Goal: Information Seeking & Learning: Learn about a topic

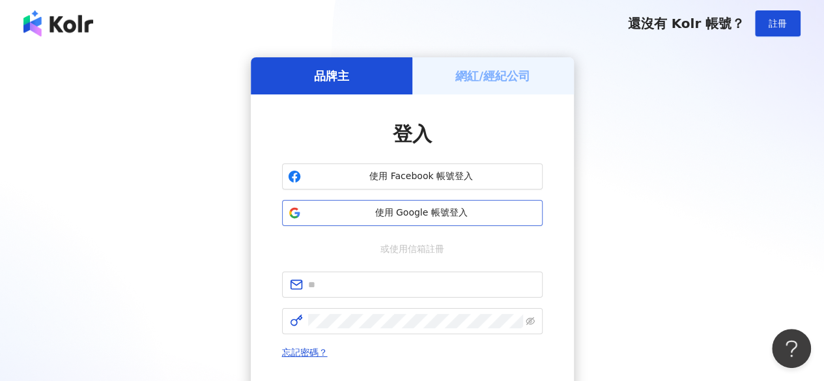
click at [405, 220] on button "使用 Google 帳號登入" at bounding box center [412, 213] width 260 height 26
click at [383, 219] on button "使用 Google 帳號登入" at bounding box center [412, 213] width 260 height 26
click at [363, 293] on span at bounding box center [412, 285] width 260 height 26
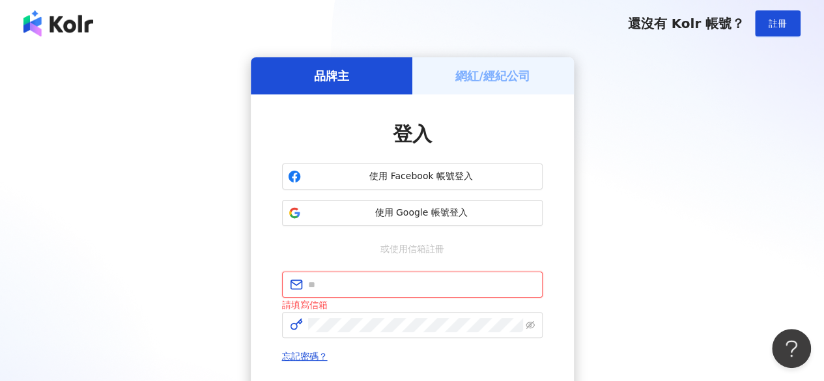
click at [378, 287] on input "text" at bounding box center [421, 284] width 227 height 14
paste input "**********"
type input "**********"
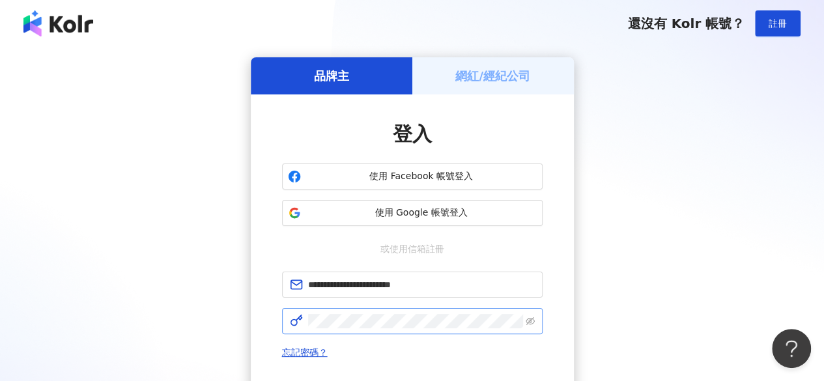
click at [371, 331] on span at bounding box center [412, 321] width 260 height 26
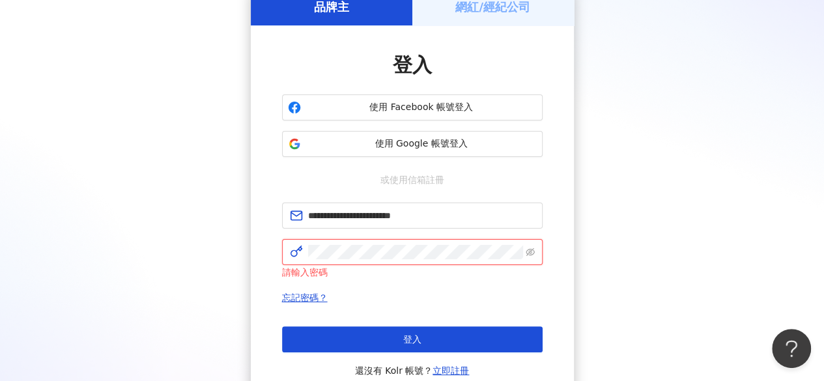
scroll to position [68, 0]
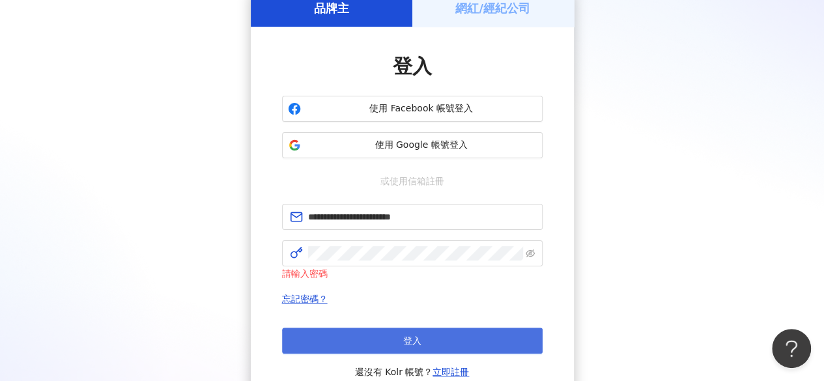
click at [413, 344] on span "登入" at bounding box center [412, 340] width 18 height 10
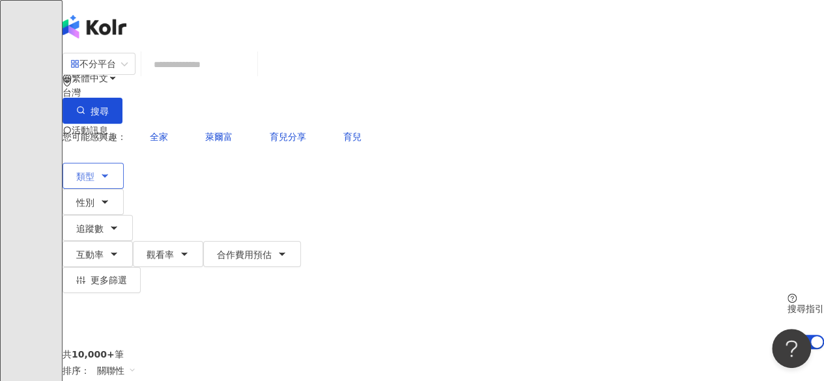
click at [110, 171] on icon "button" at bounding box center [105, 176] width 10 height 10
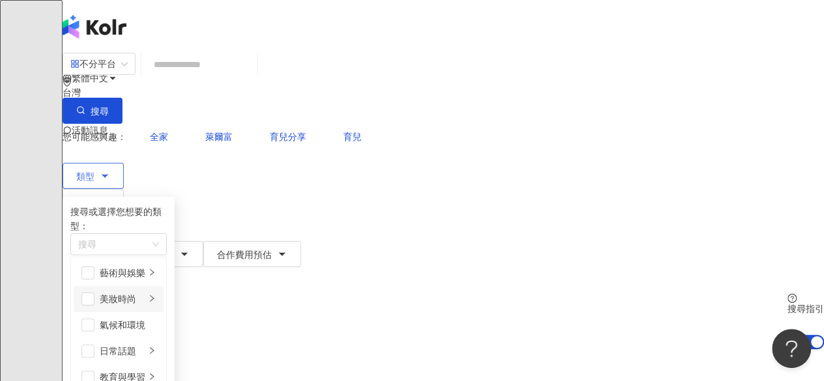
click at [145, 292] on div "美妝時尚" at bounding box center [123, 299] width 46 height 14
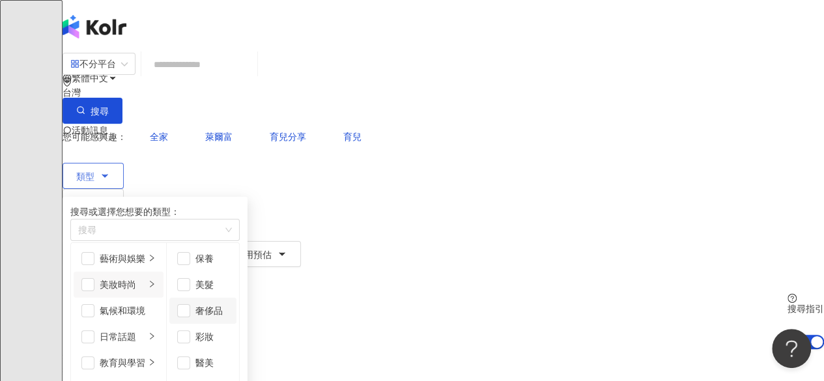
scroll to position [8, 0]
click at [190, 356] on span "button" at bounding box center [183, 362] width 13 height 13
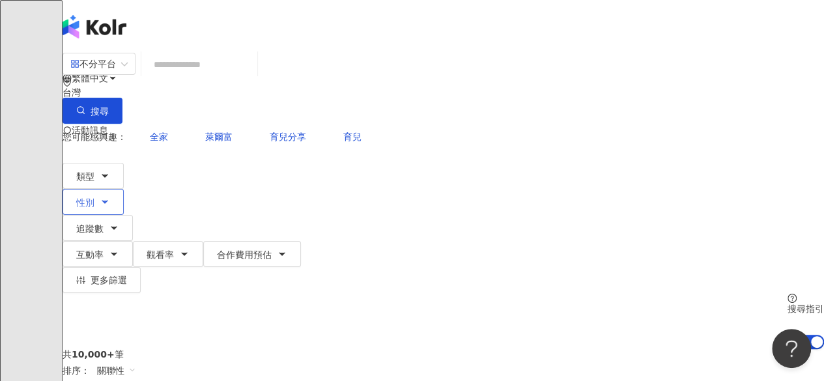
click at [94, 197] on span "性別" at bounding box center [85, 202] width 18 height 10
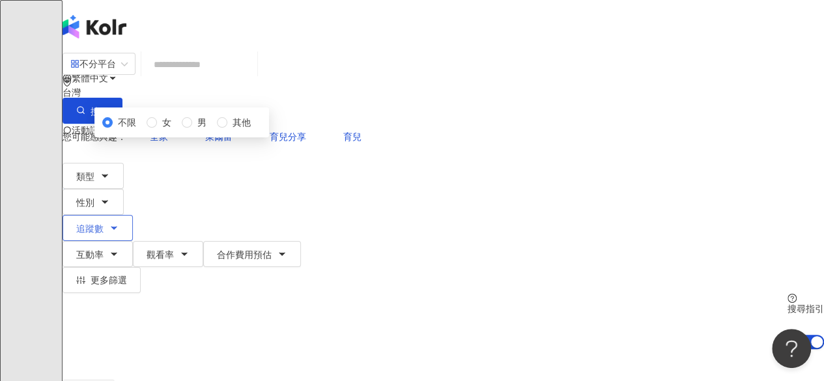
click at [133, 215] on button "追蹤數" at bounding box center [98, 228] width 70 height 26
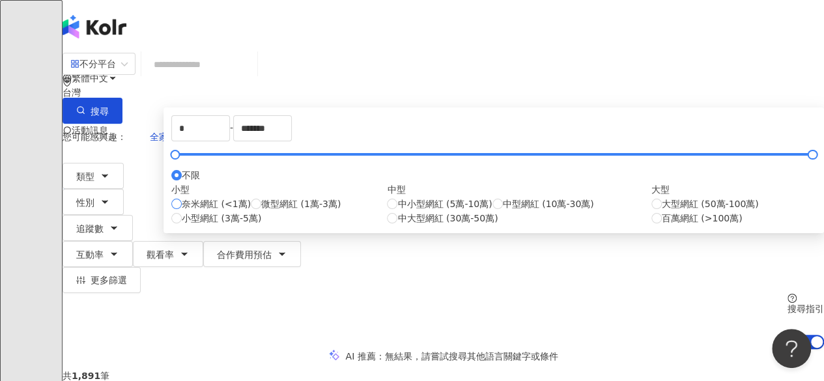
click at [243, 211] on label "奈米網紅 (<1萬)" at bounding box center [210, 204] width 79 height 14
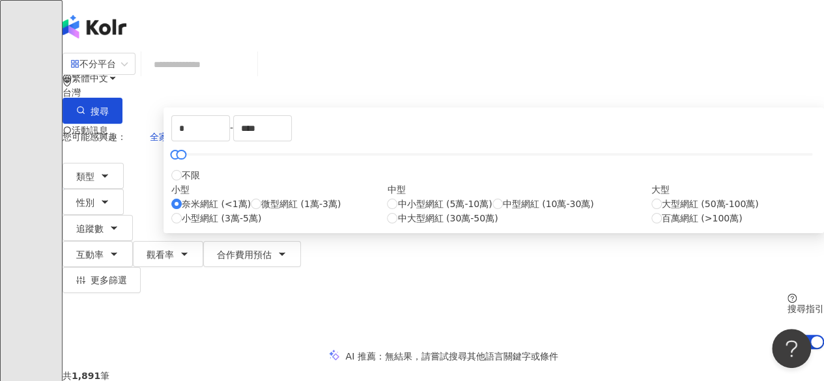
type input "****"
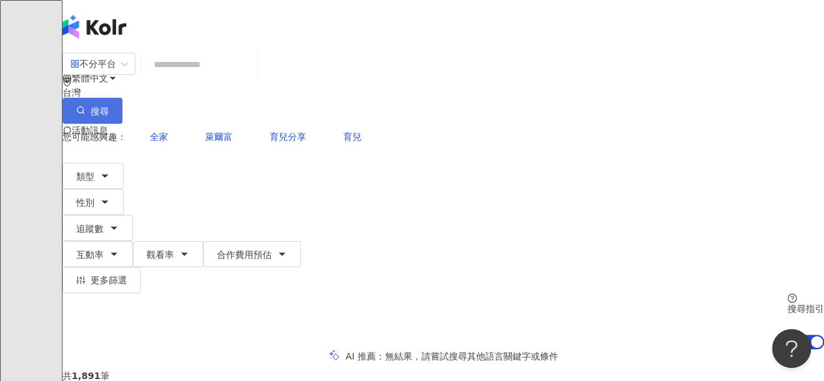
click at [109, 106] on span "搜尋" at bounding box center [100, 111] width 18 height 10
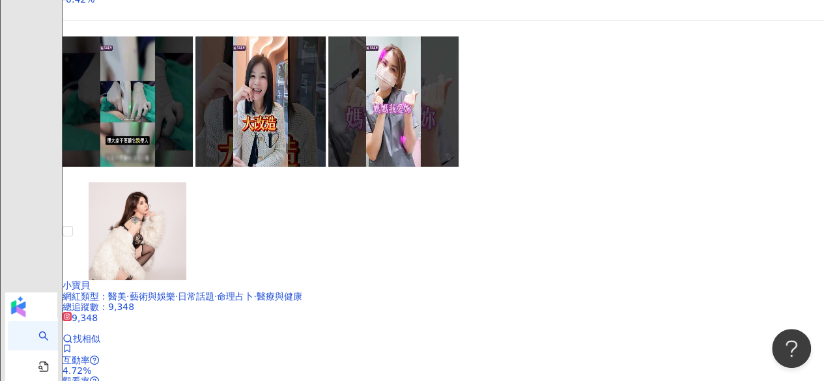
scroll to position [2338, 0]
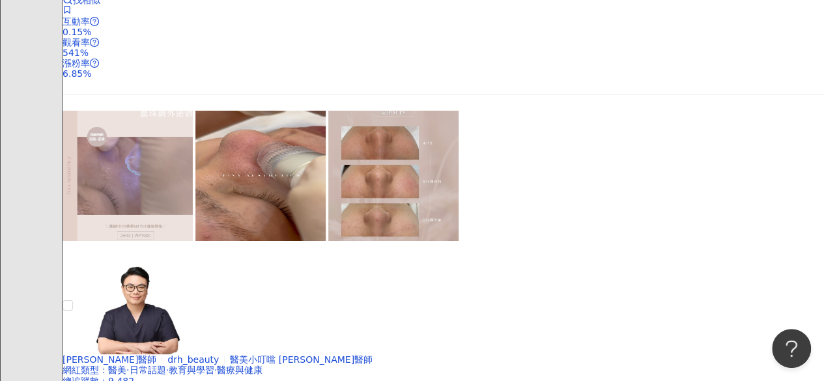
scroll to position [2235, 0]
